Goal: Task Accomplishment & Management: Manage account settings

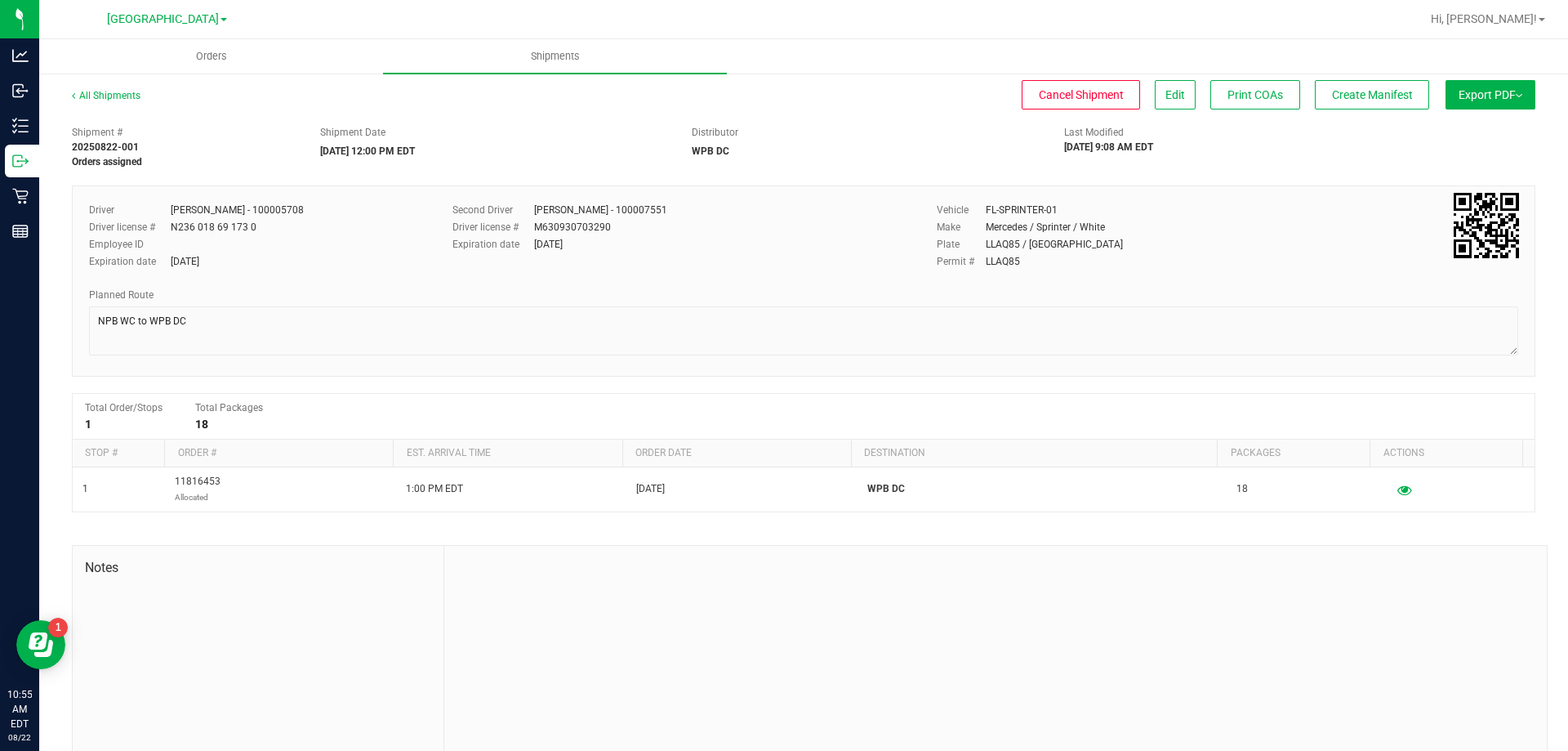
click at [1475, 96] on button "Export PDF" at bounding box center [1491, 94] width 89 height 30
click at [1470, 128] on span "Manifest by Package ID" at bounding box center [1467, 131] width 104 height 12
click at [1166, 98] on span "Edit" at bounding box center [1176, 95] width 20 height 13
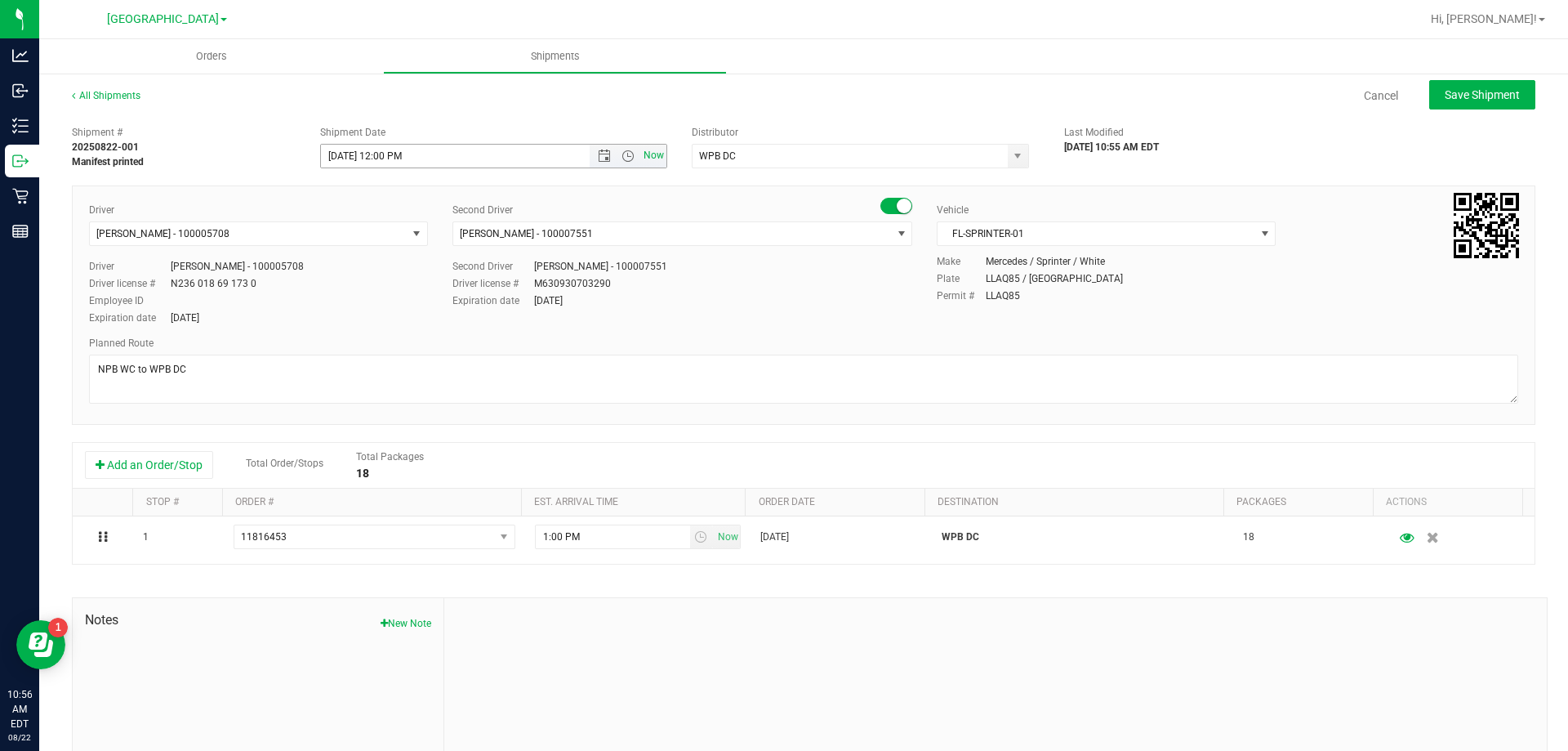
click at [649, 158] on span "Now" at bounding box center [654, 156] width 28 height 23
type input "[DATE] 10:56 AM"
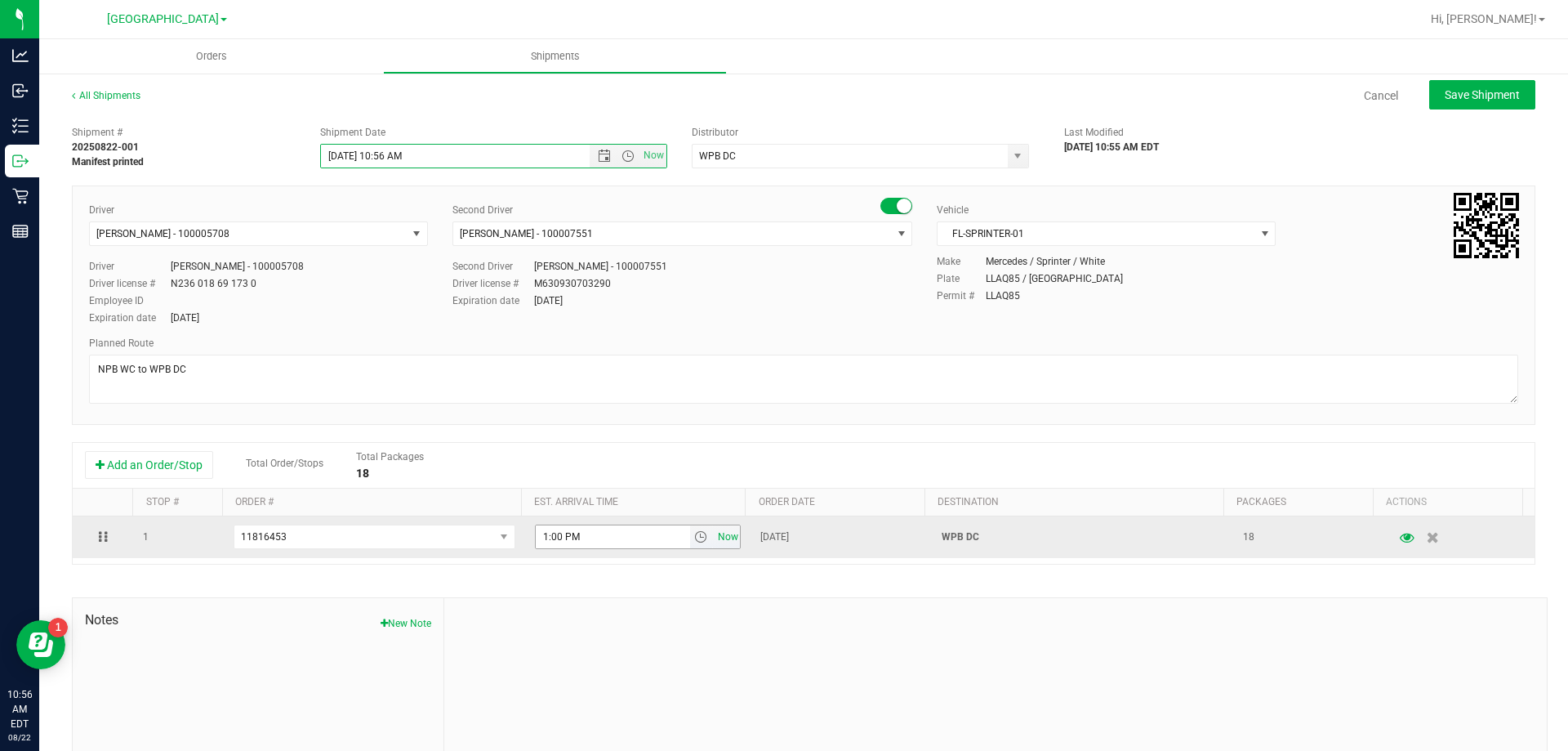
click at [714, 538] on span "Now" at bounding box center [728, 537] width 28 height 23
type input "10:56 AM"
click at [679, 533] on span "select" at bounding box center [684, 537] width 23 height 23
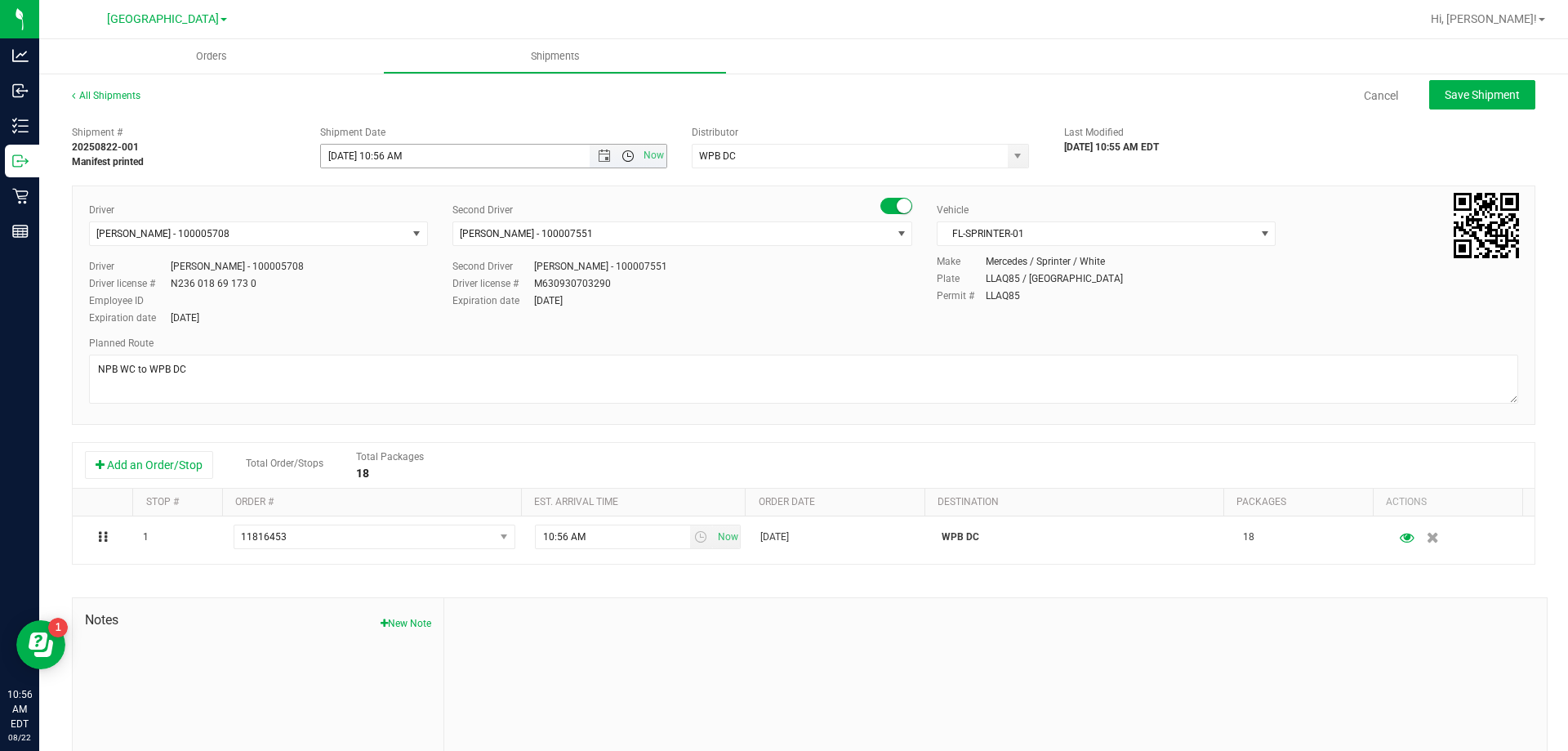
click at [615, 154] on span "Open the time view" at bounding box center [627, 156] width 28 height 13
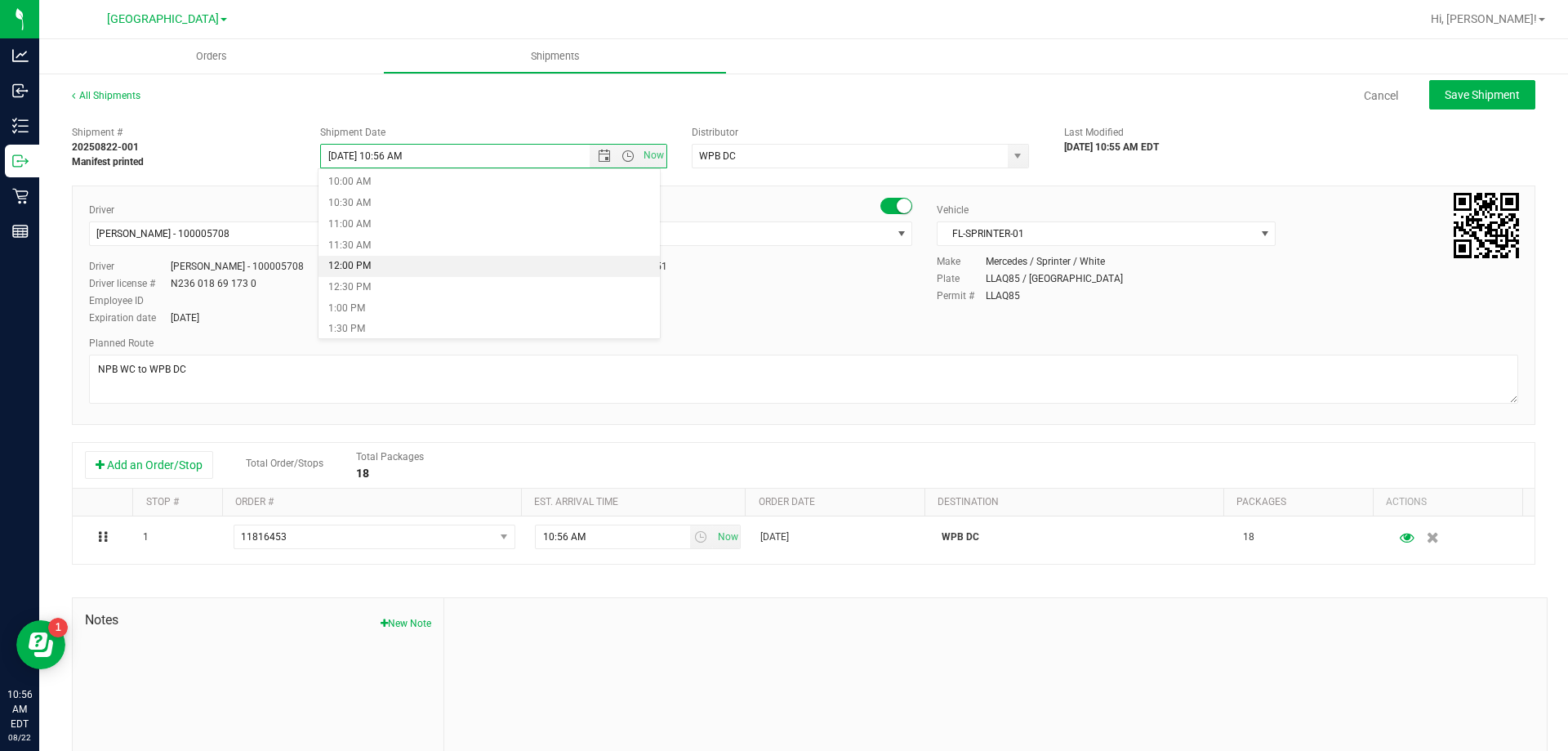
scroll to position [408, 0]
click at [373, 239] on li "11:00 AM" at bounding box center [490, 236] width 342 height 21
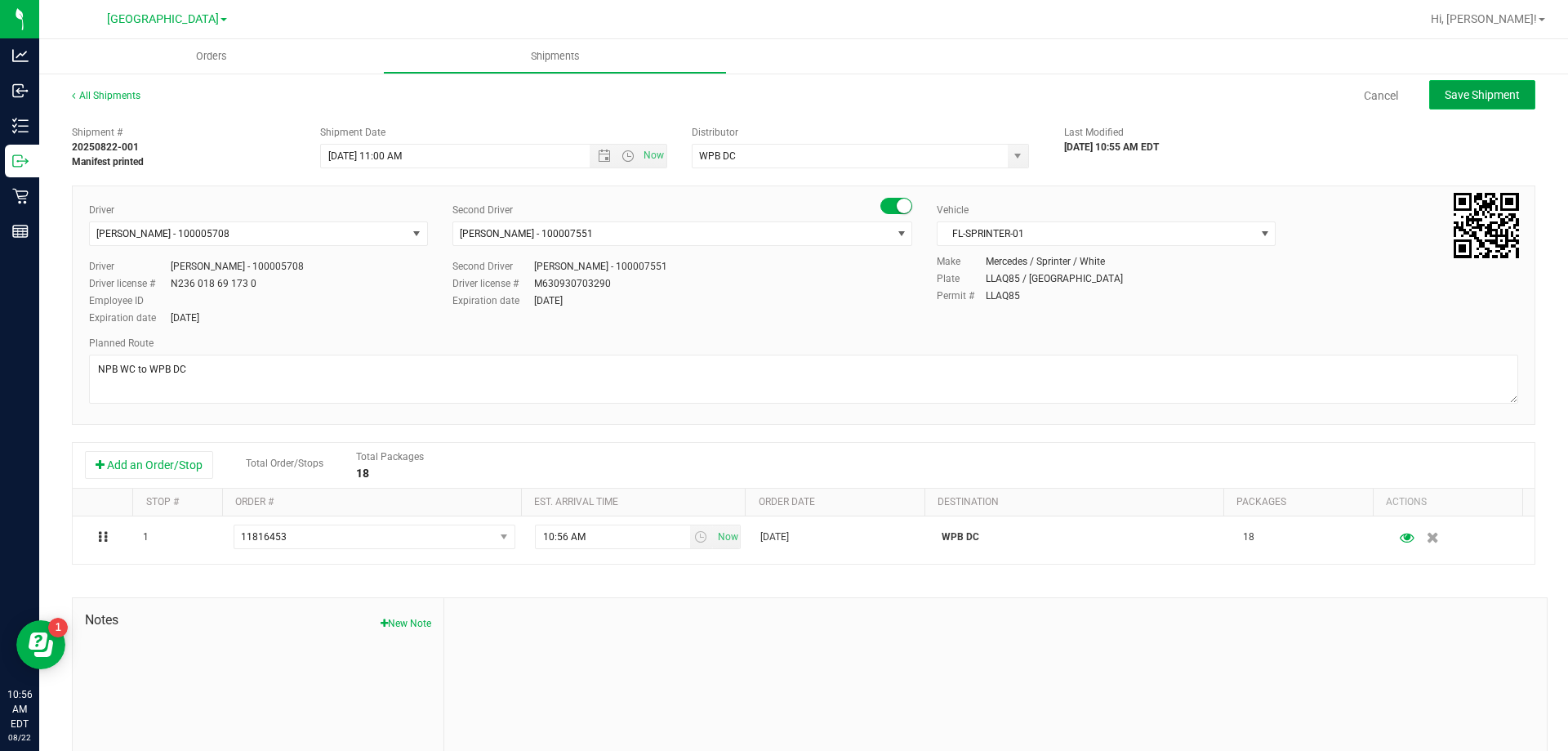
click at [1479, 84] on button "Save Shipment" at bounding box center [1482, 94] width 107 height 30
type input "[DATE] 3:00 PM"
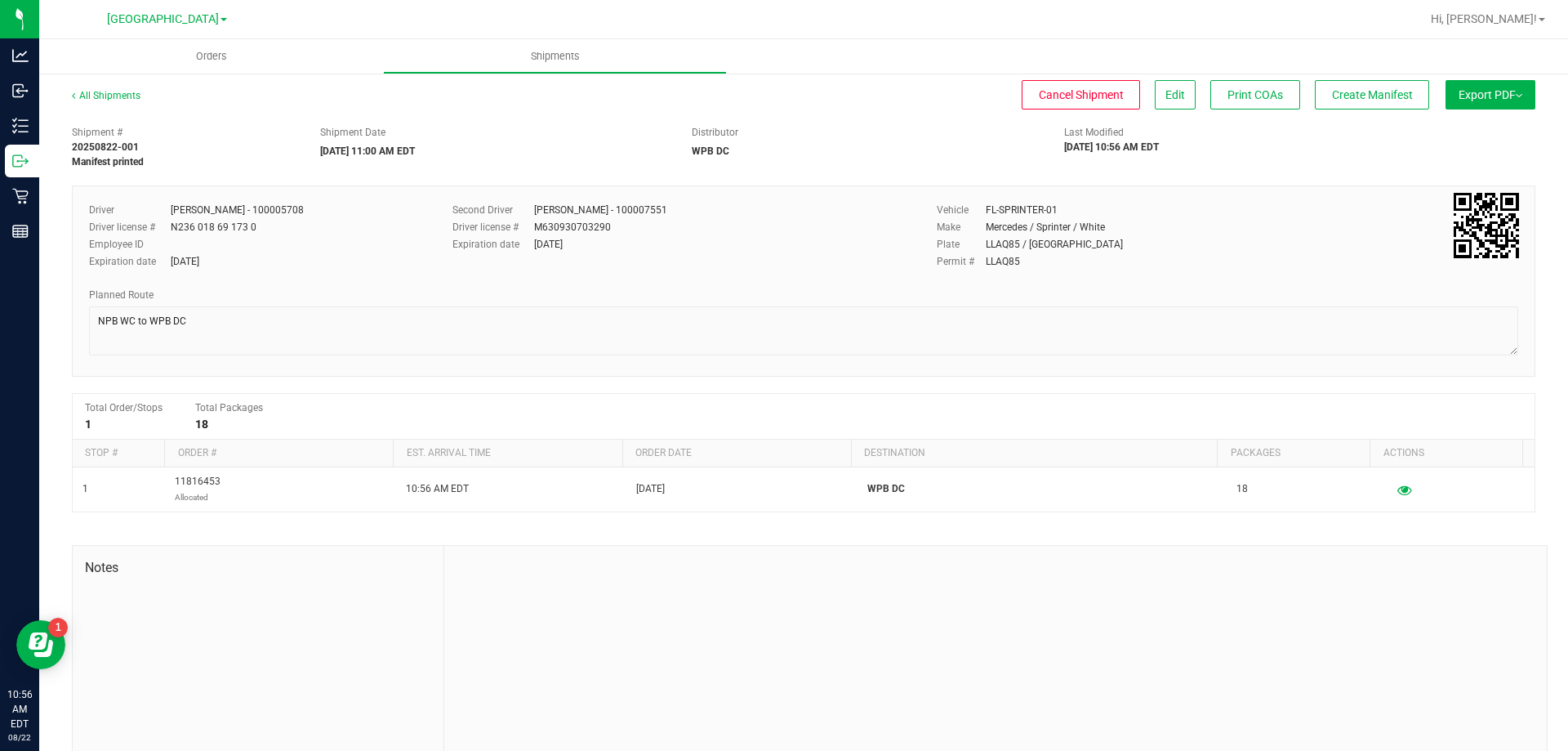
click at [1472, 100] on button "Export PDF" at bounding box center [1491, 94] width 89 height 30
click at [1456, 129] on span "Manifest by Package ID" at bounding box center [1467, 131] width 104 height 12
click at [1367, 89] on span "Create Manifest" at bounding box center [1373, 95] width 81 height 13
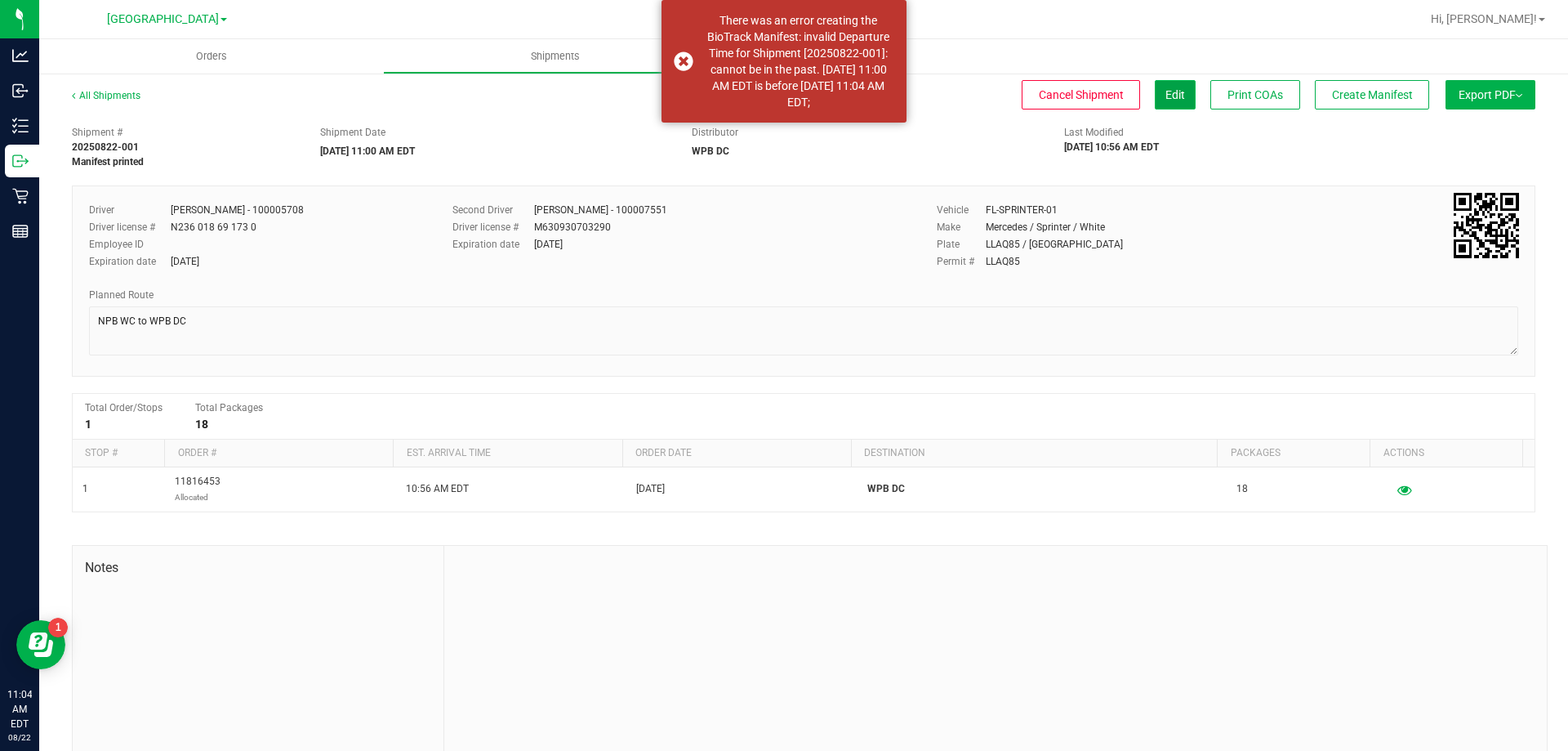
click at [1161, 85] on button "Edit" at bounding box center [1176, 94] width 41 height 30
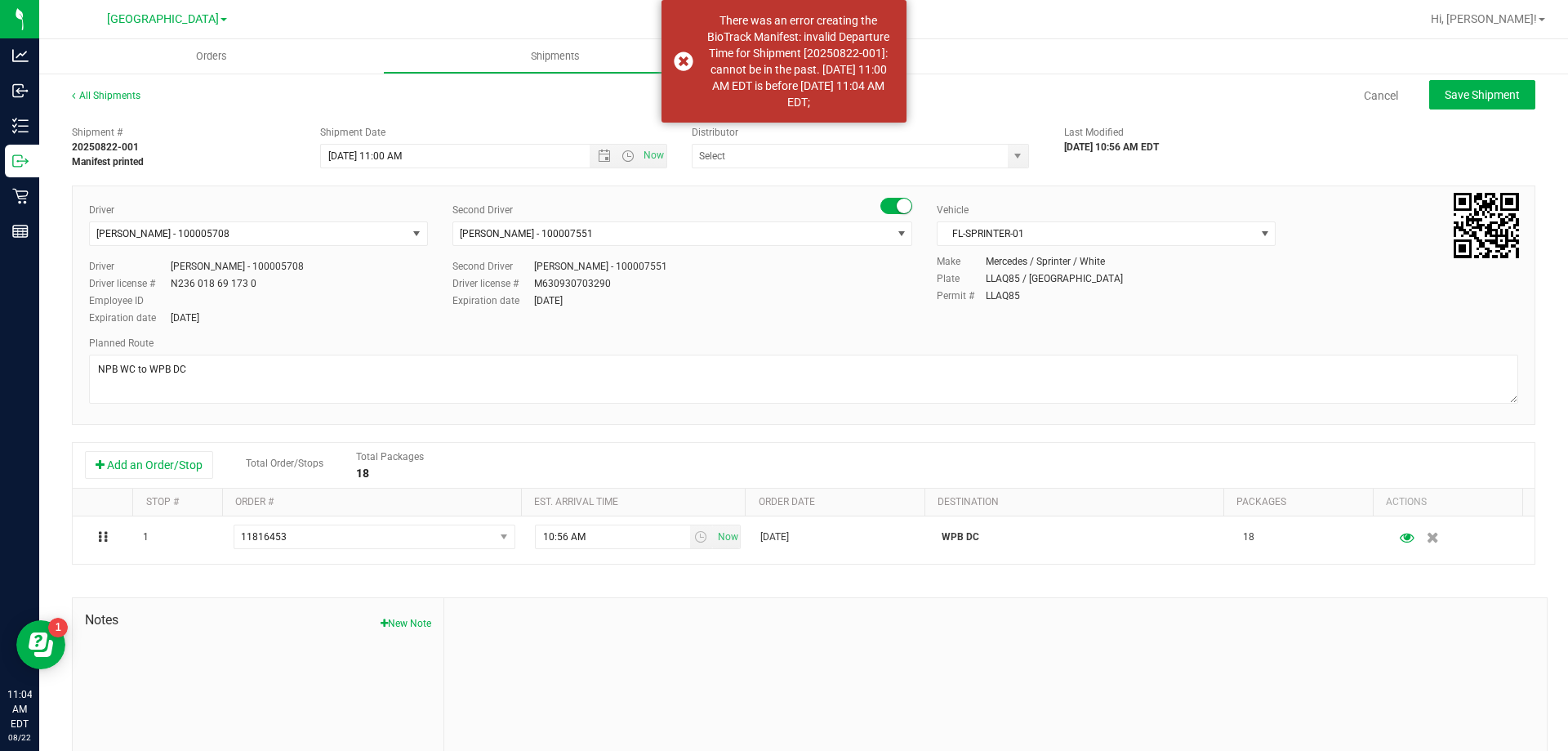
type input "WPB DC"
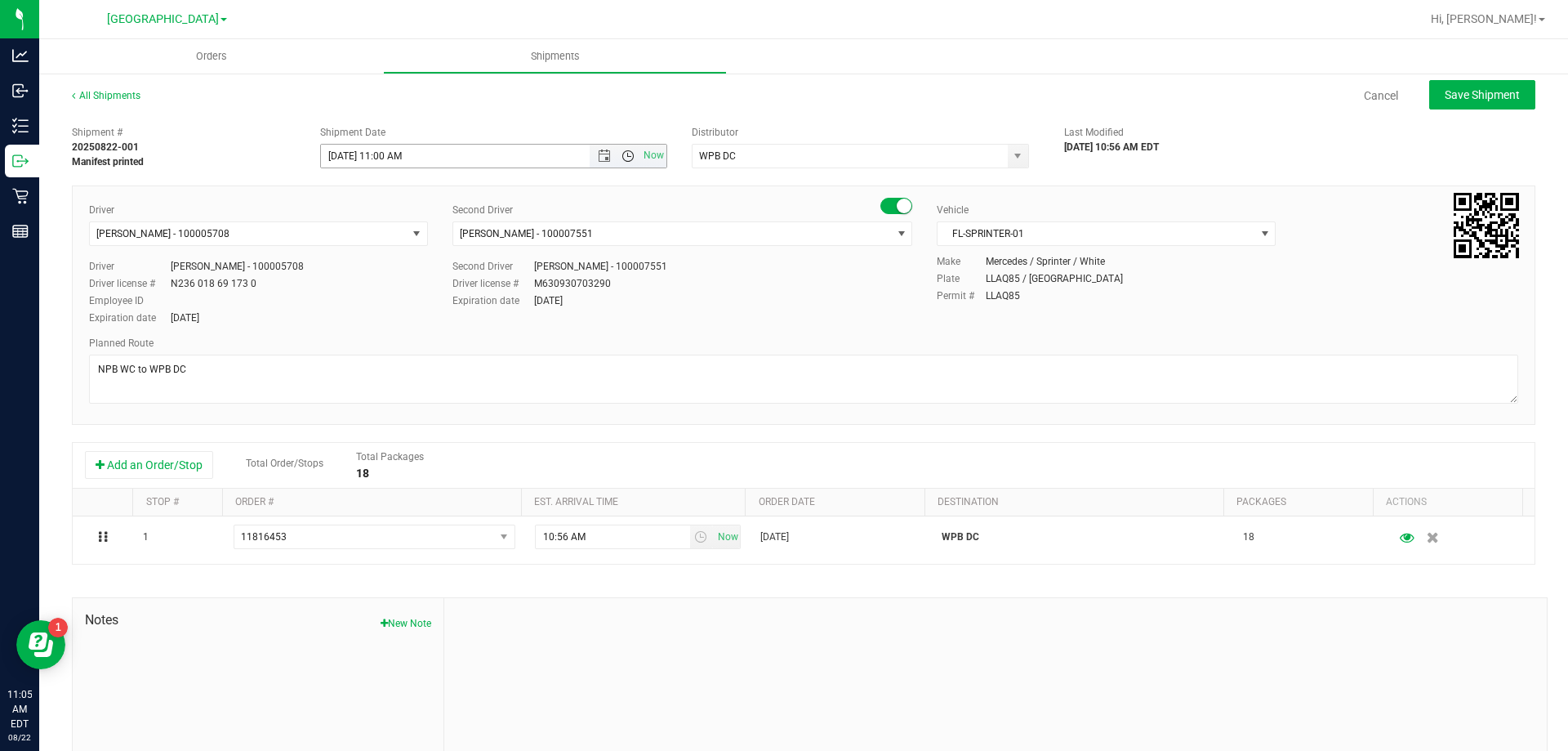
click at [622, 158] on span "Open the time view" at bounding box center [628, 156] width 13 height 13
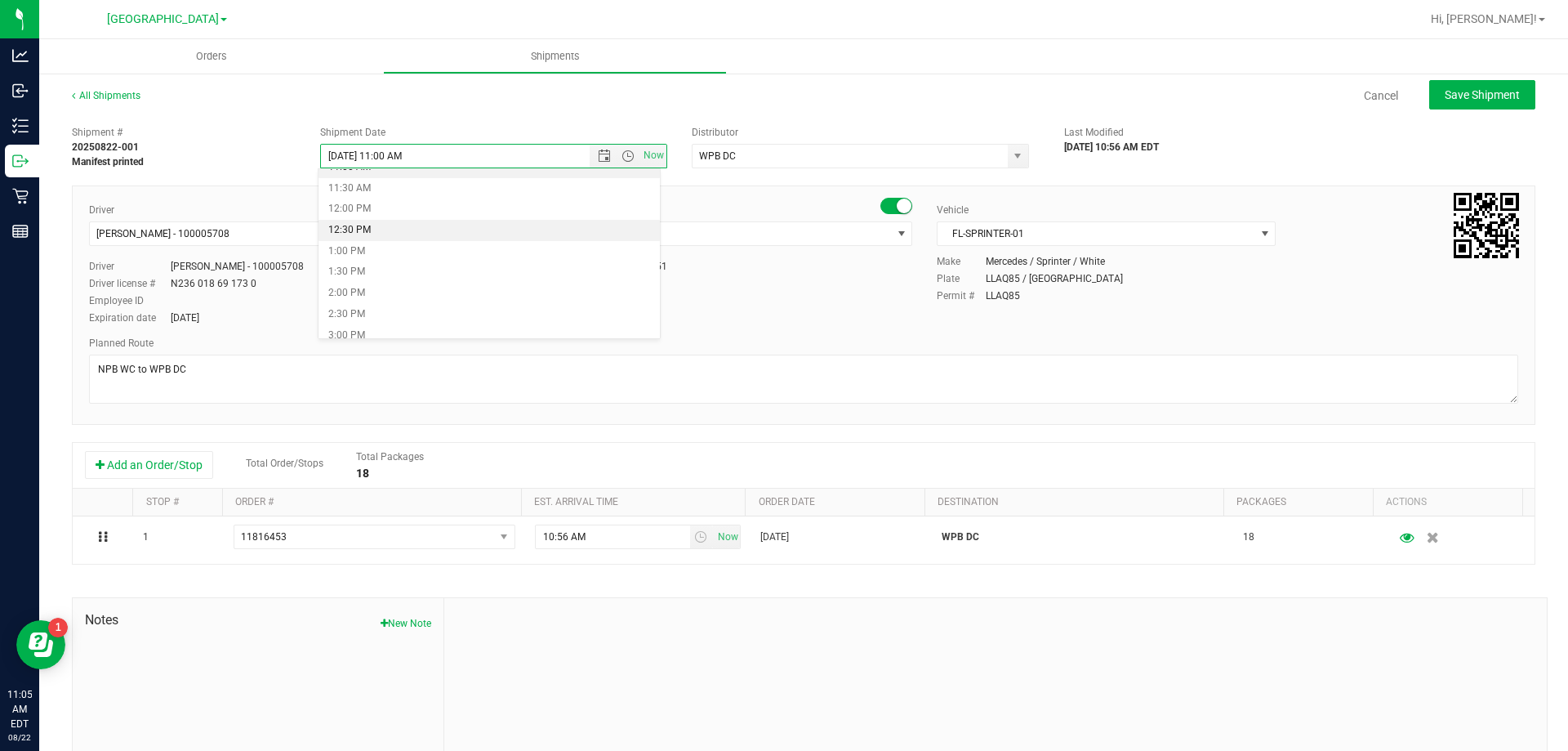
scroll to position [396, 0]
click at [376, 265] on li "11:30 AM" at bounding box center [490, 270] width 342 height 21
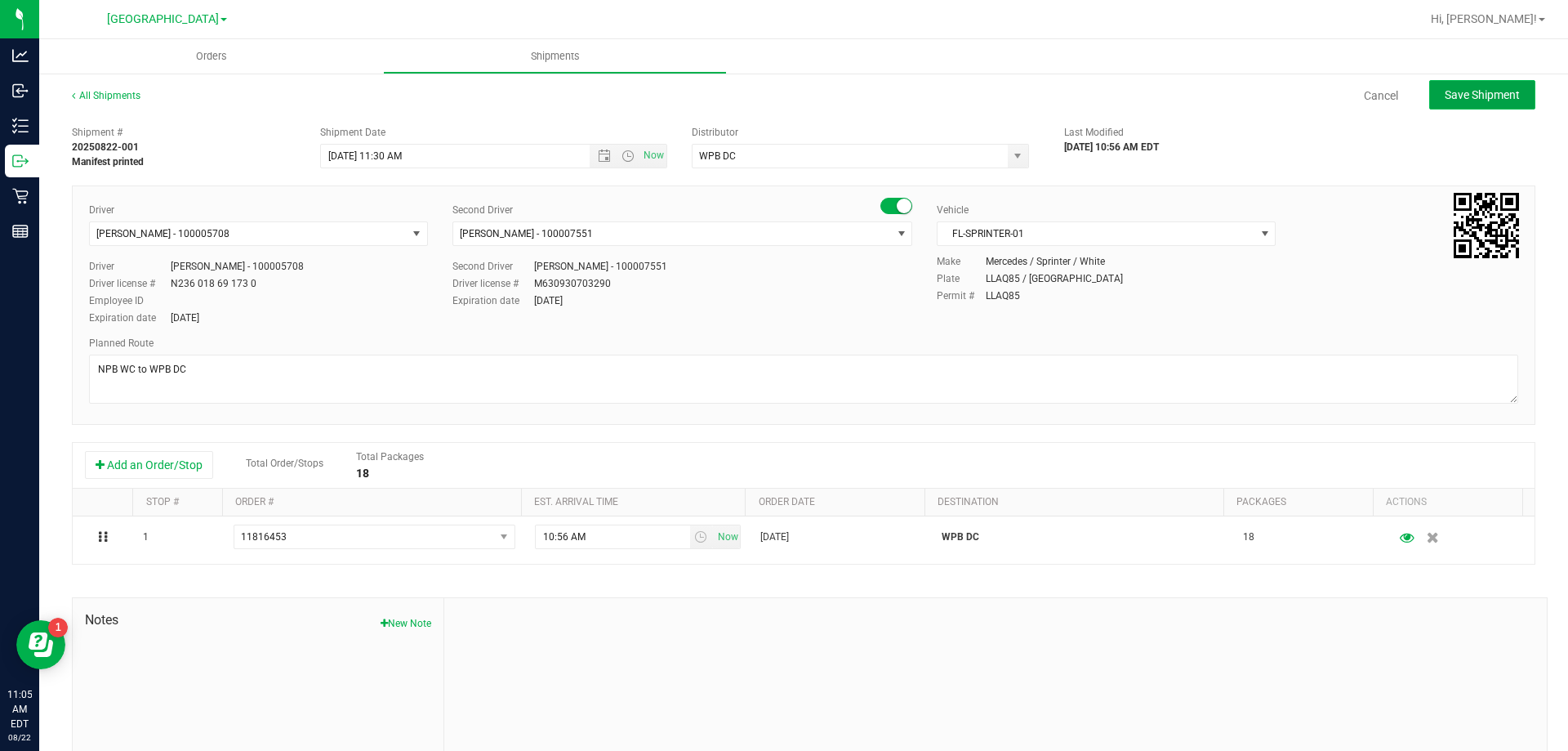
click at [1484, 99] on span "Save Shipment" at bounding box center [1483, 95] width 75 height 13
type input "8/22/2025 3:30 PM"
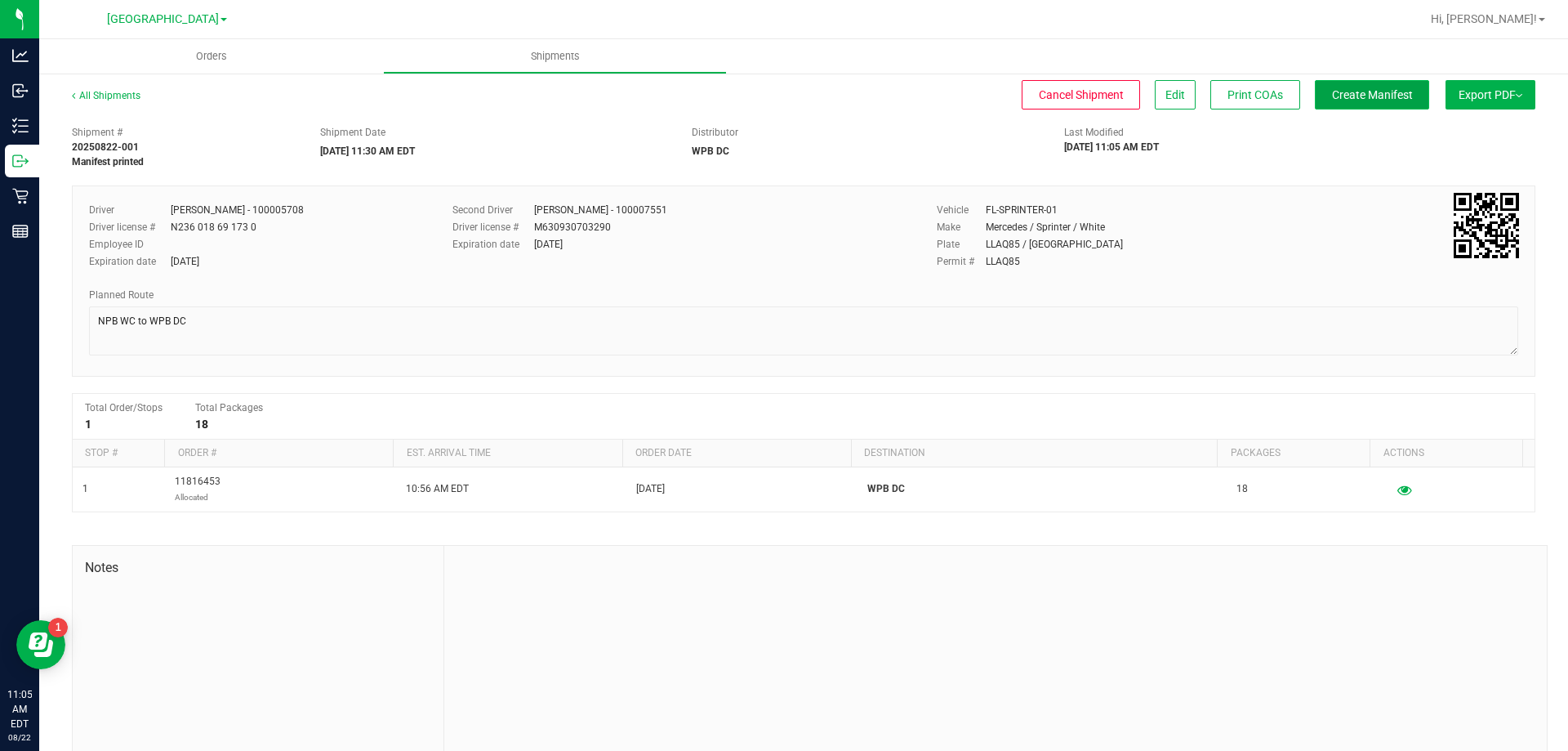
click at [1406, 89] on button "Create Manifest" at bounding box center [1373, 94] width 115 height 30
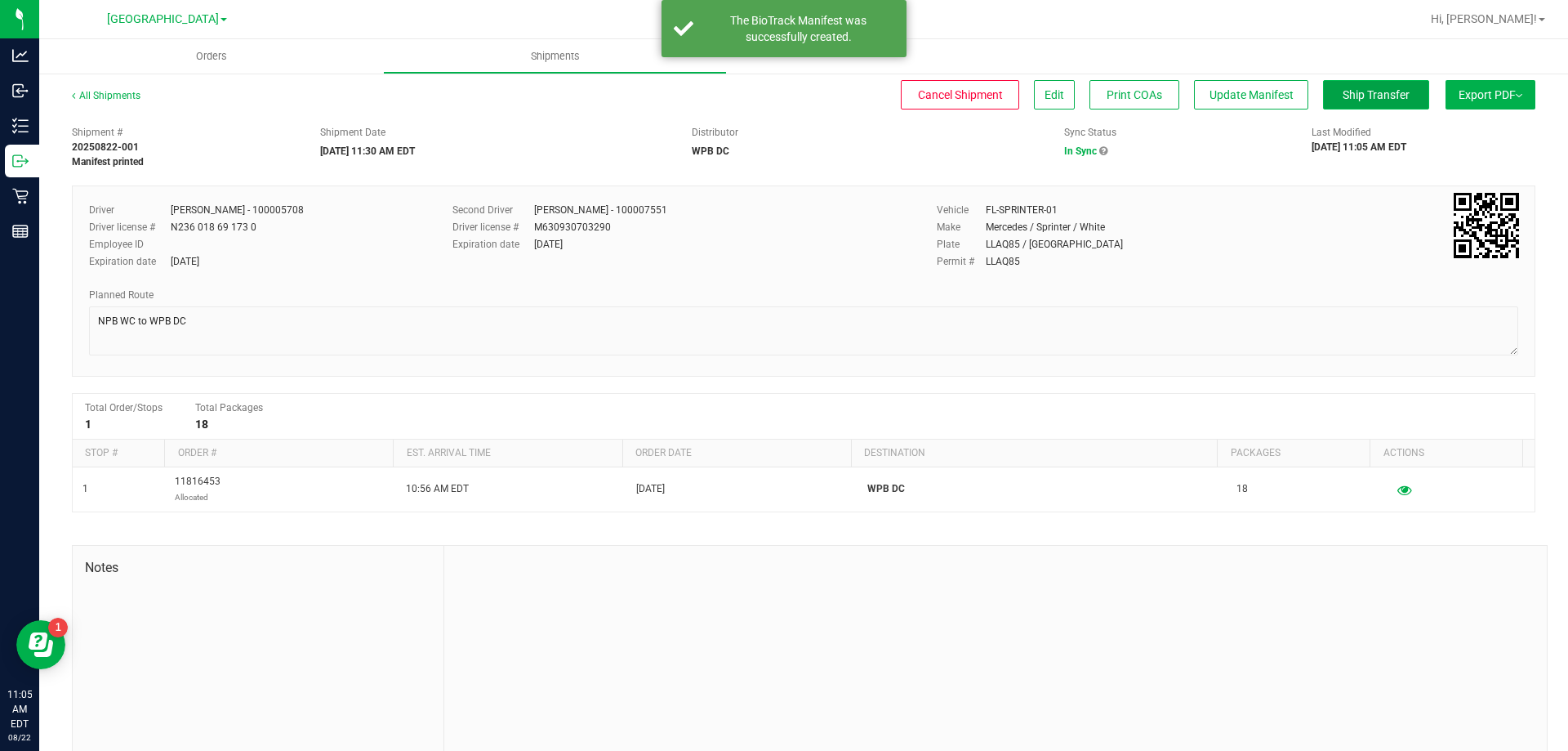
click at [1400, 90] on button "Ship Transfer" at bounding box center [1376, 94] width 107 height 30
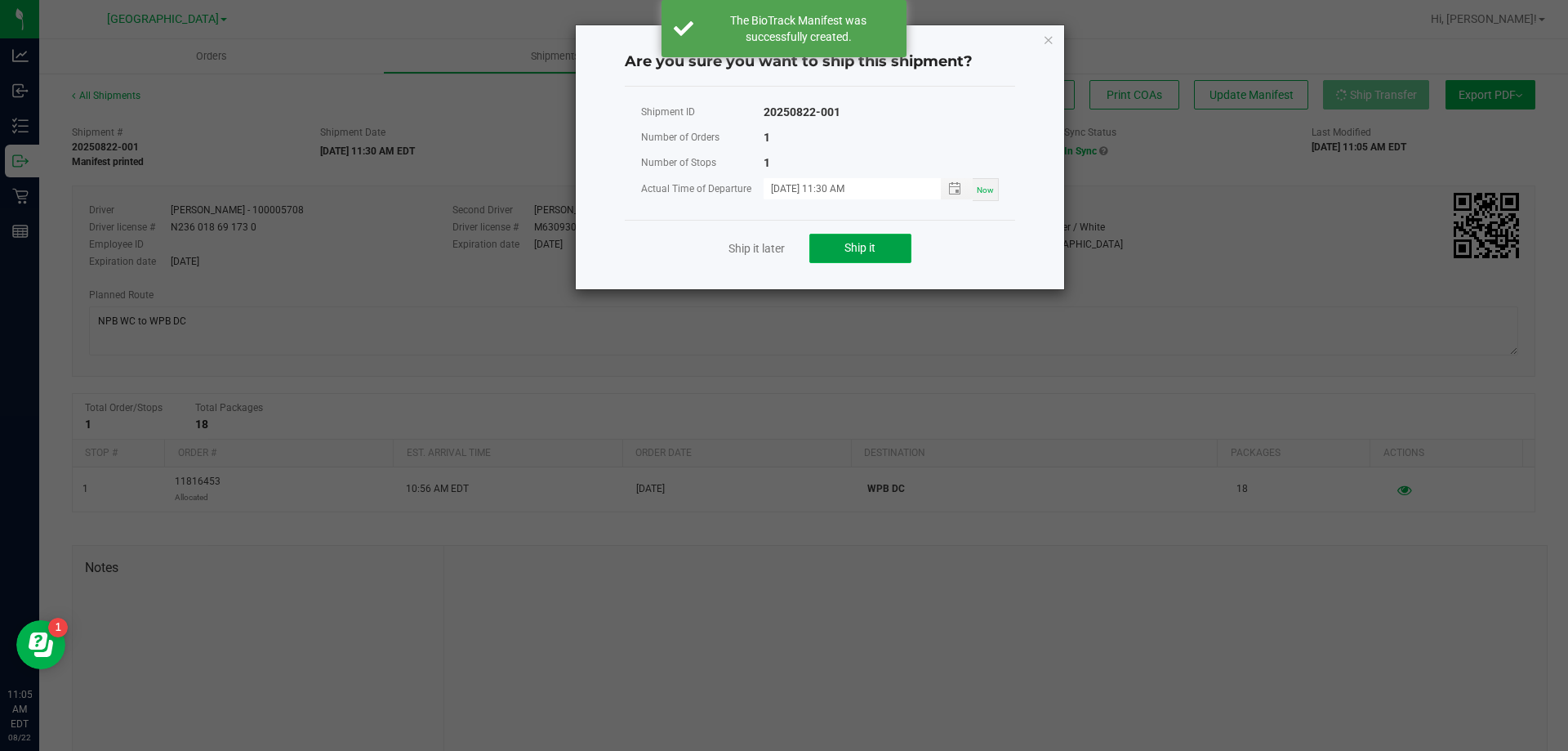
click at [899, 245] on button "Ship it" at bounding box center [861, 248] width 102 height 30
